Goal: Navigation & Orientation: Find specific page/section

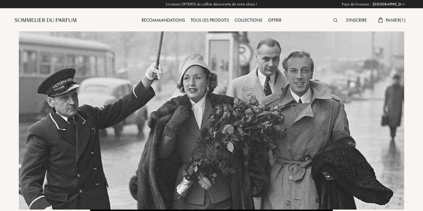
select select "FR"
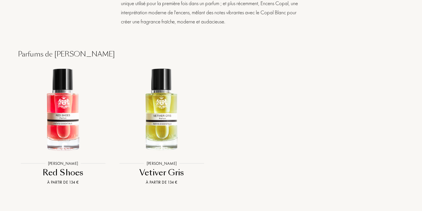
scroll to position [600, 0]
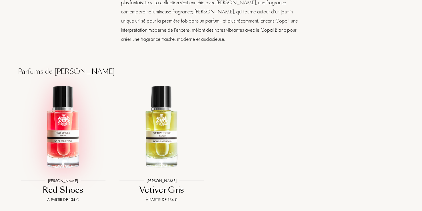
click at [63, 139] on img at bounding box center [63, 127] width 89 height 89
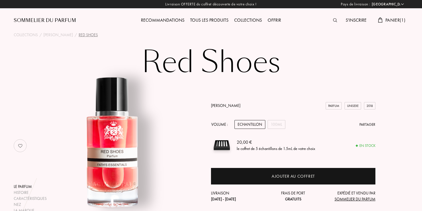
select select "FR"
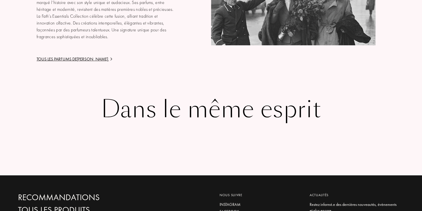
scroll to position [914, 0]
click at [92, 60] on div "Tous les parfums de Jacques Fath" at bounding box center [105, 59] width 137 height 7
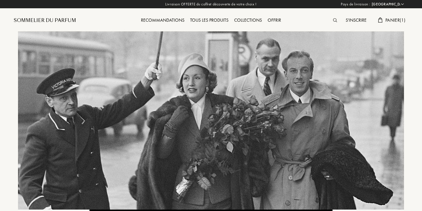
select select "FR"
click at [216, 19] on div "Tous les produits" at bounding box center [209, 20] width 44 height 7
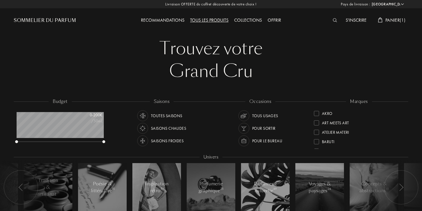
select select "FR"
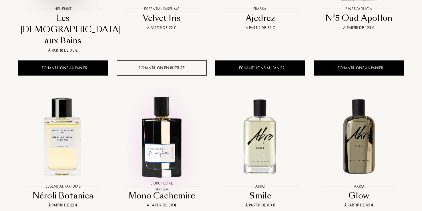
scroll to position [343, 0]
